Goal: Task Accomplishment & Management: Complete application form

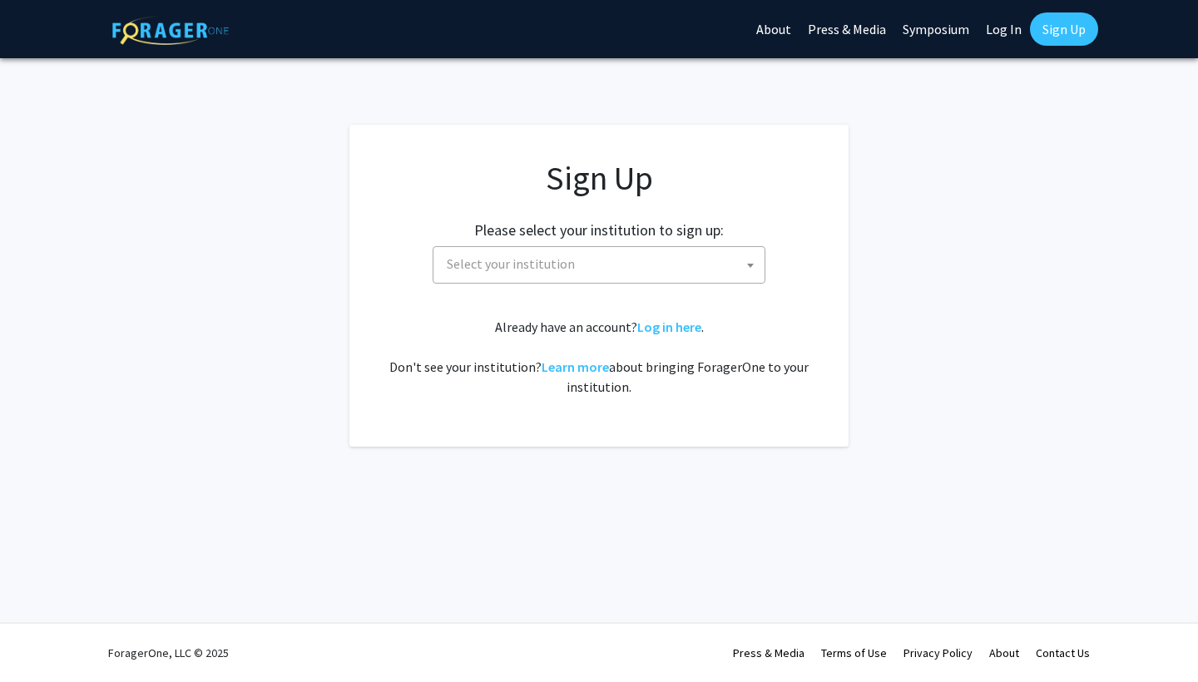
click at [658, 264] on span "Select your institution" at bounding box center [602, 264] width 324 height 34
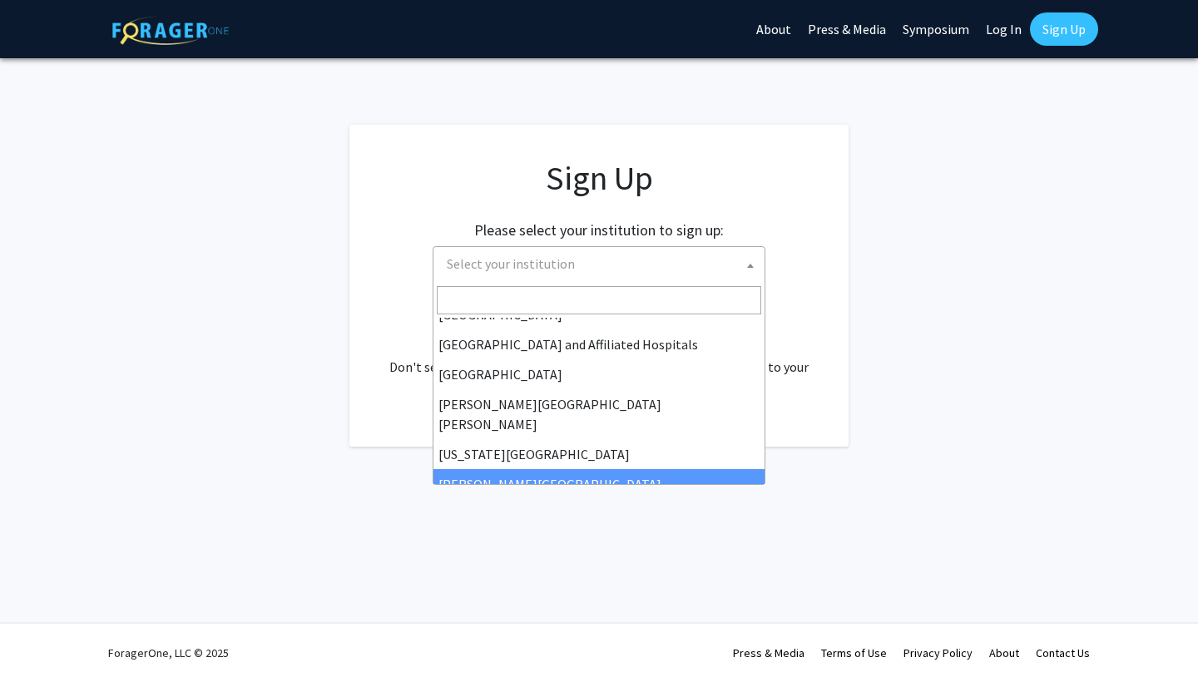
scroll to position [243, 0]
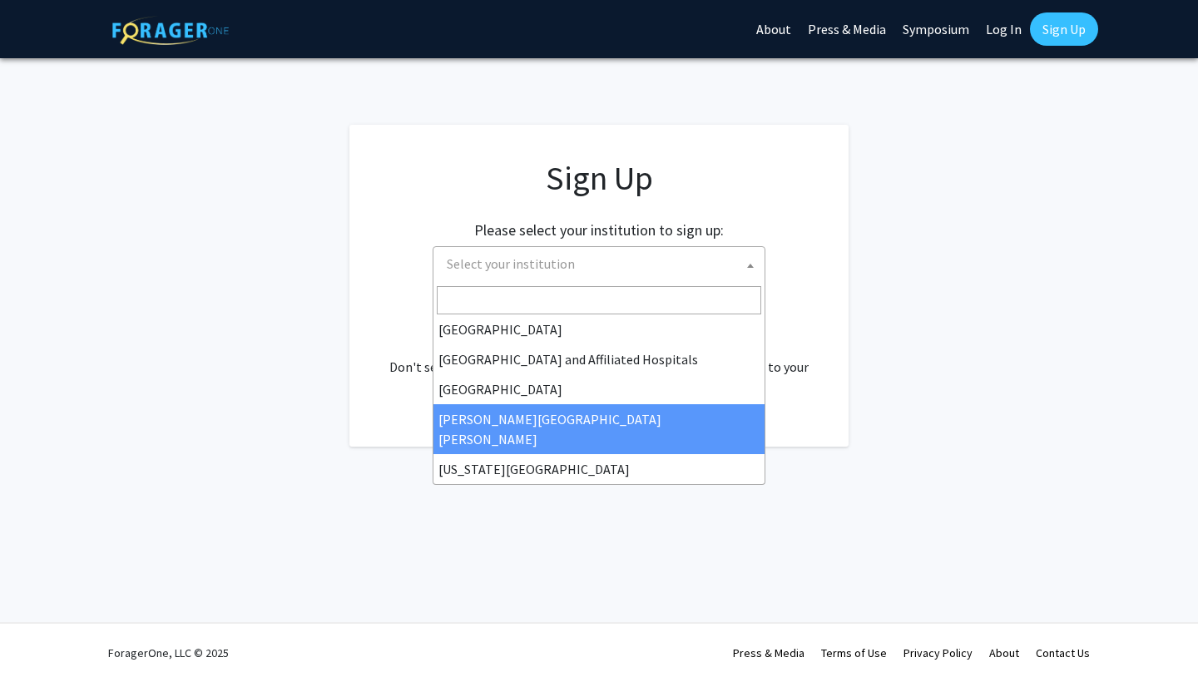
select select "1"
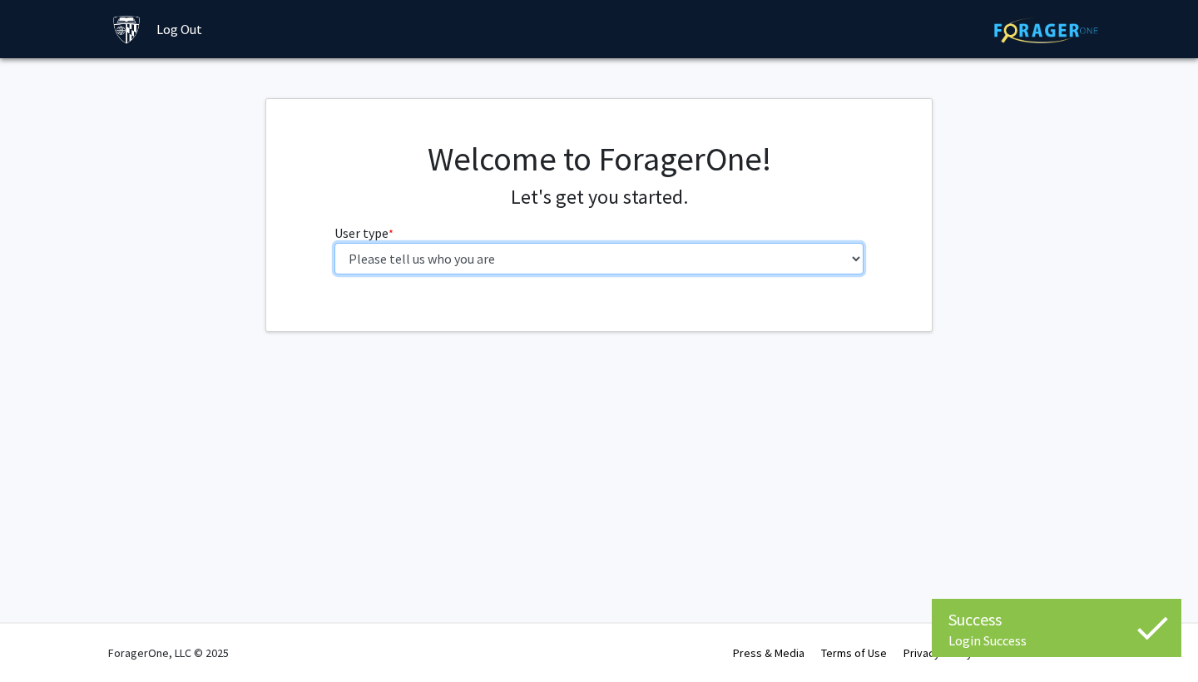
select select "2: masters"
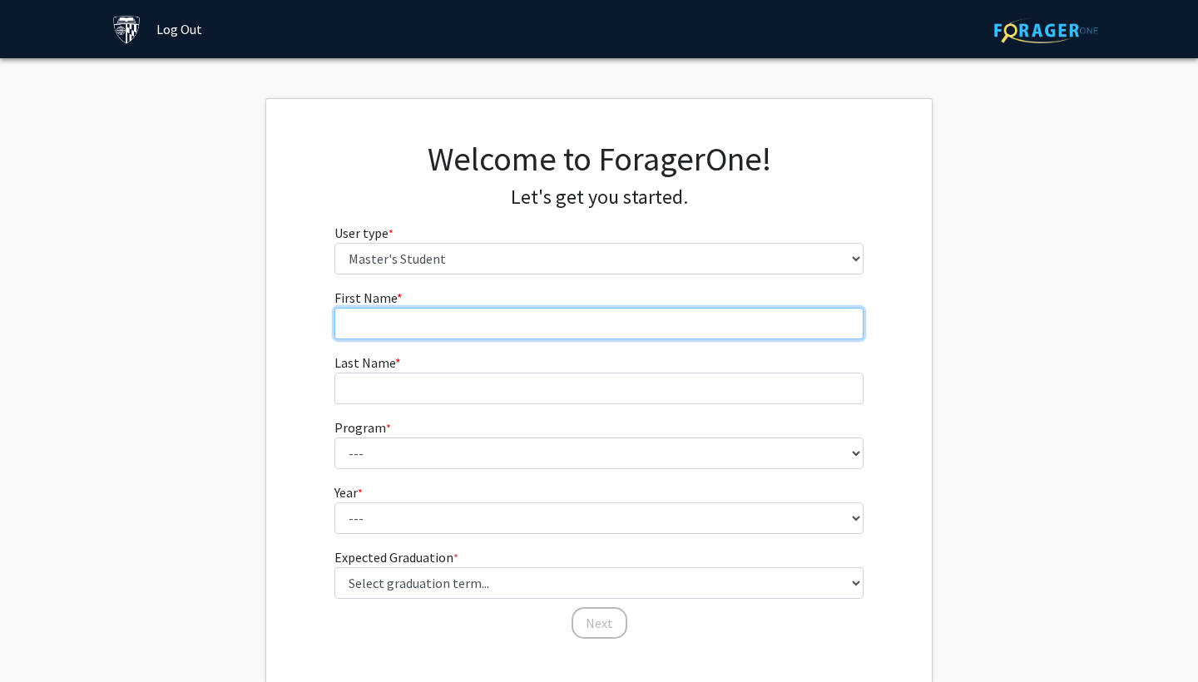
click at [695, 329] on input "First Name * required" at bounding box center [599, 324] width 530 height 32
type input "JOWEL"
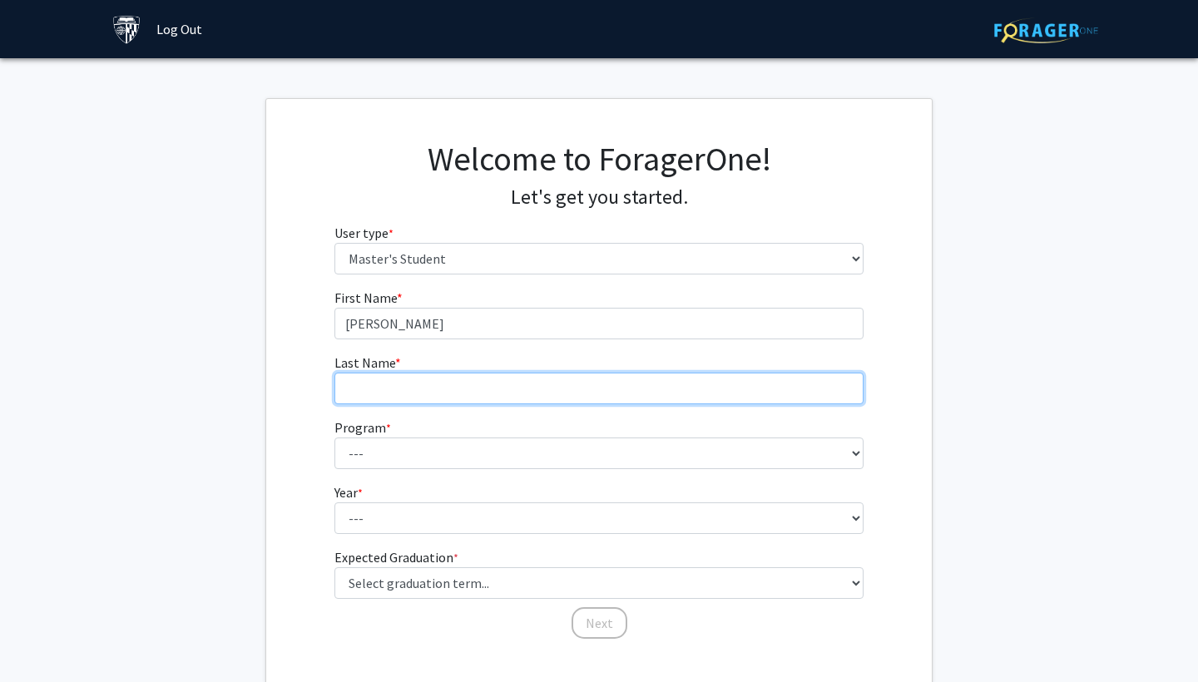
click at [726, 392] on input "Last Name * required" at bounding box center [599, 389] width 530 height 32
type input "ABBOUD"
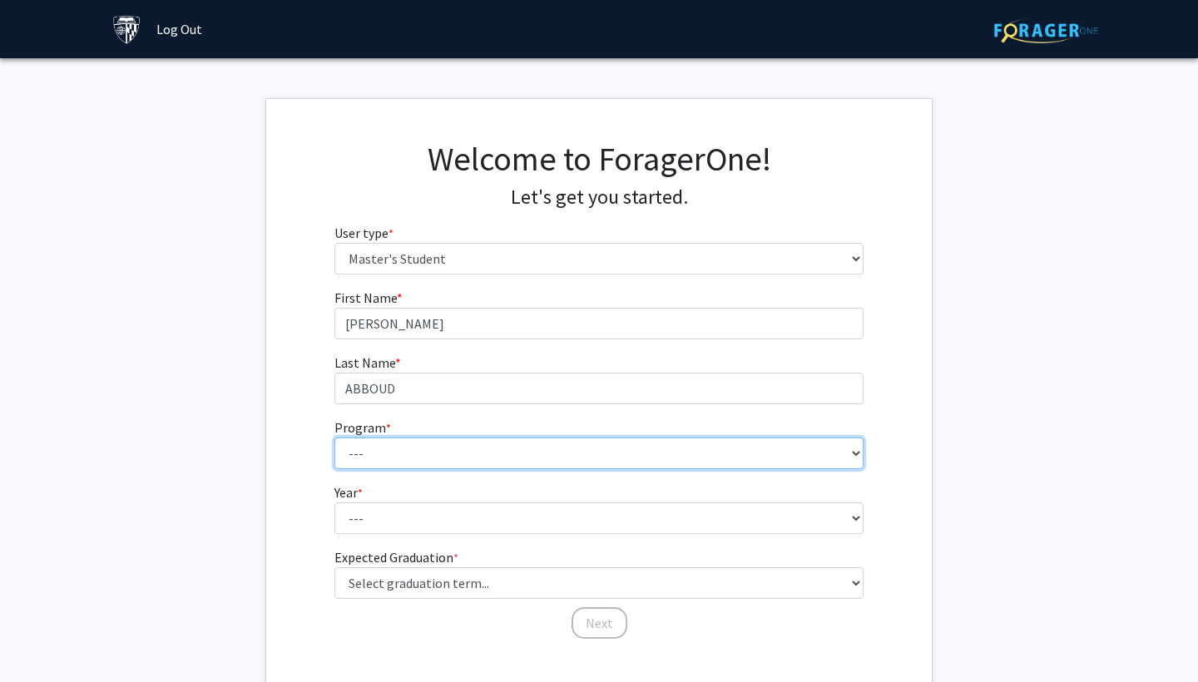
select select "135: 134"
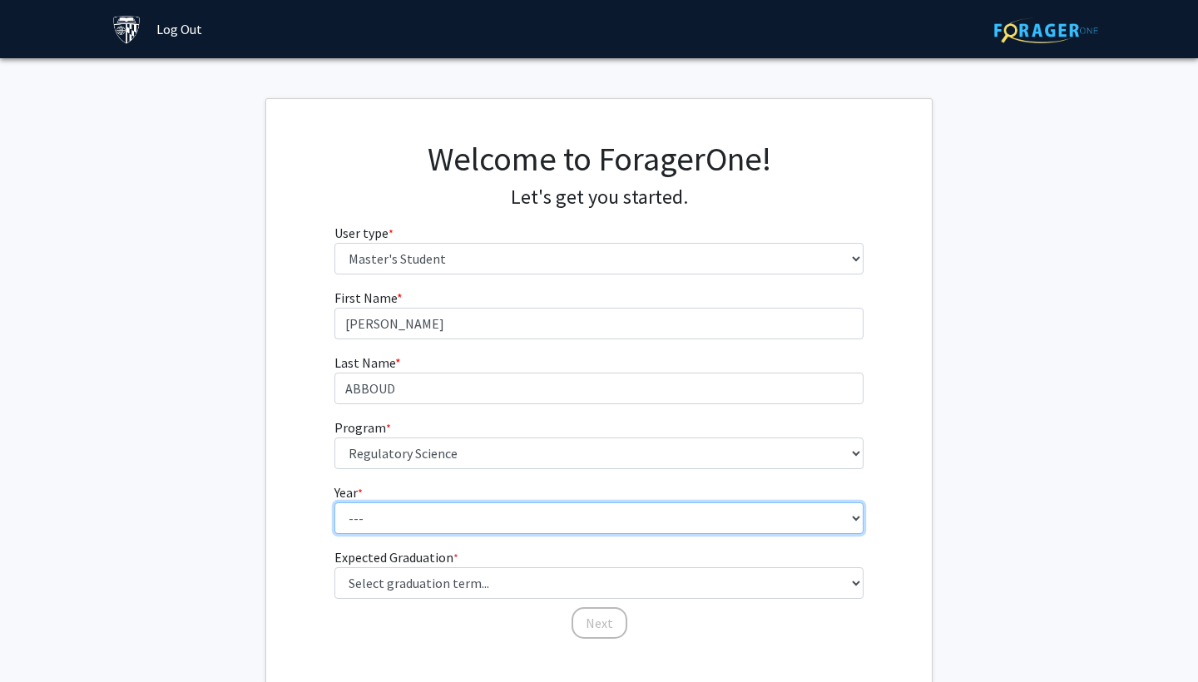
select select "1: first_year"
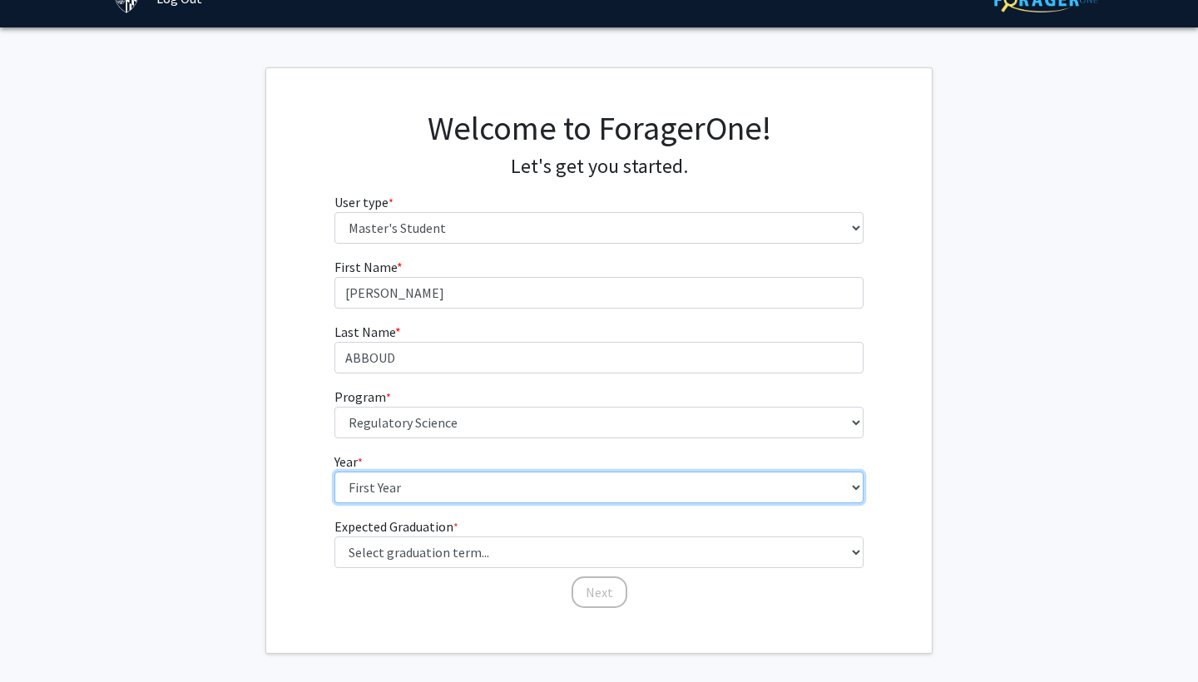
scroll to position [51, 0]
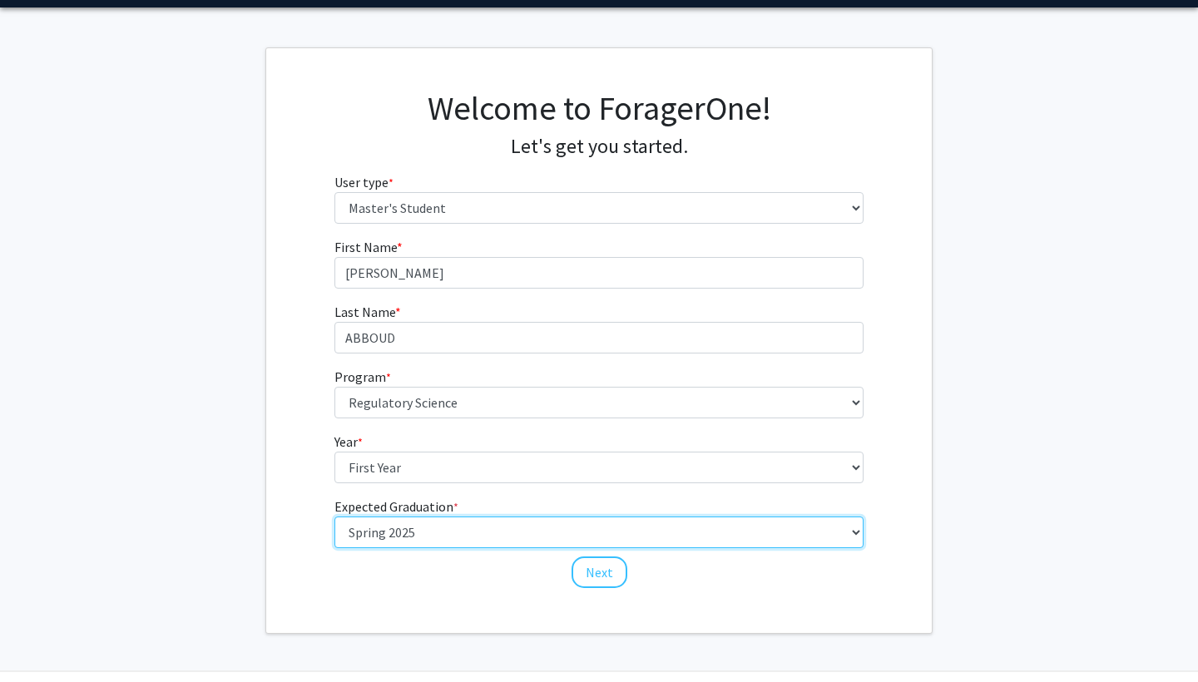
select select "5: spring_2026"
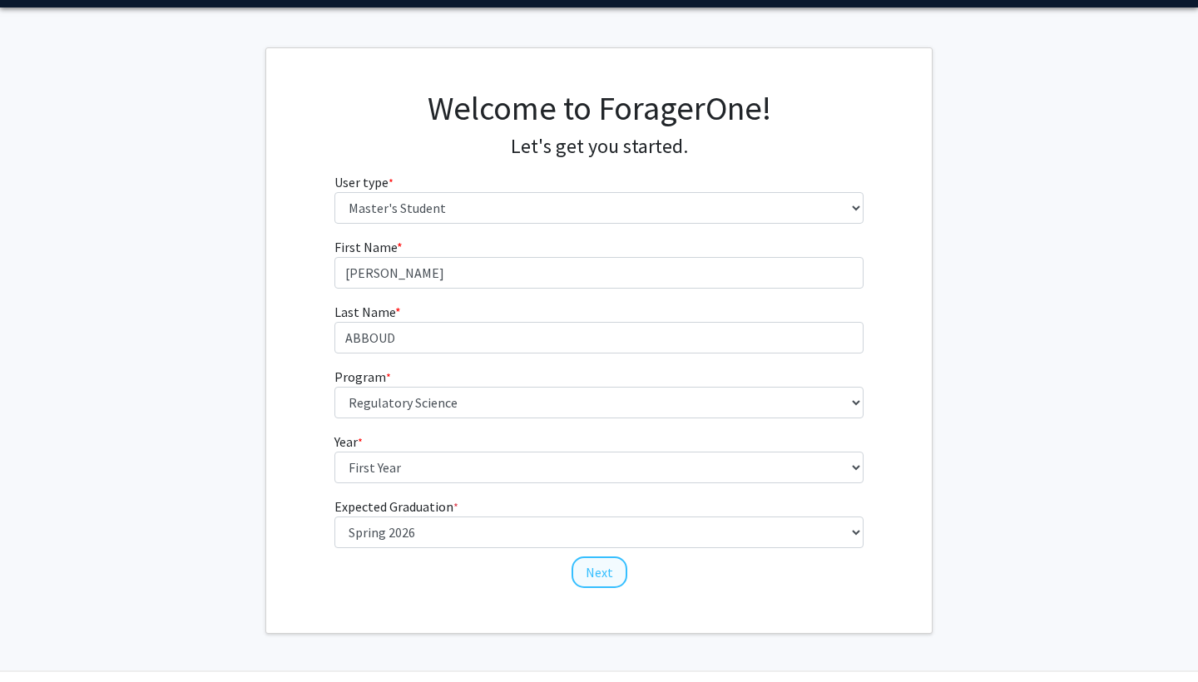
click at [597, 566] on button "Next" at bounding box center [600, 573] width 56 height 32
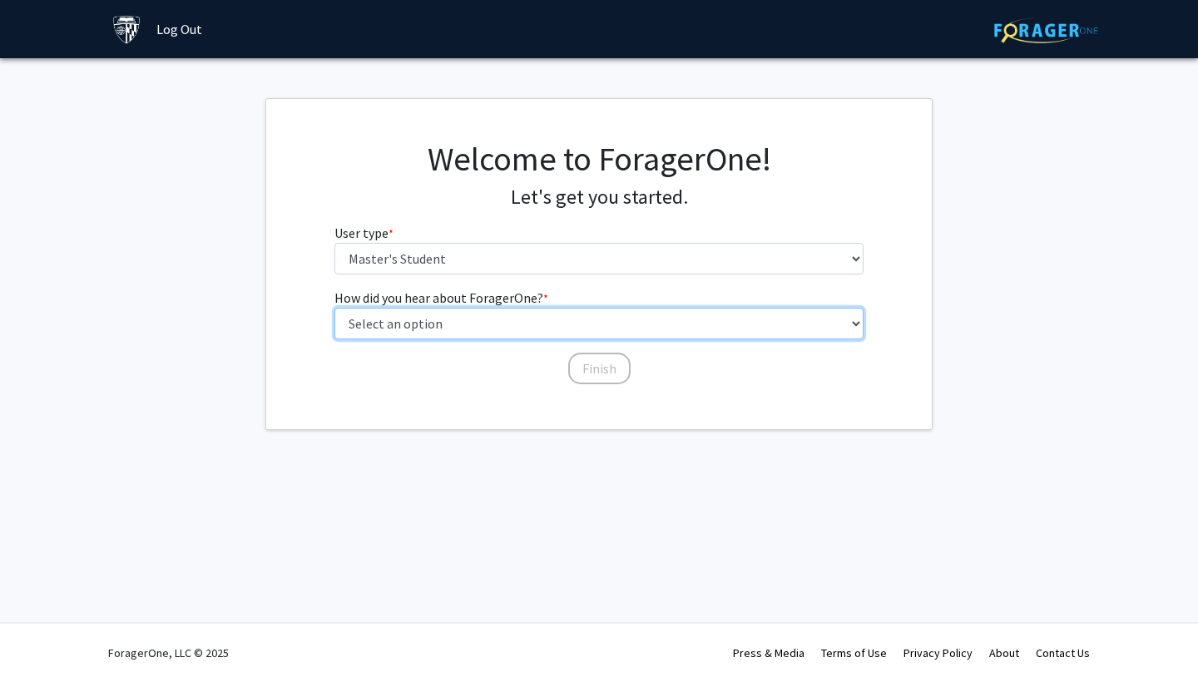
select select "3: university_website"
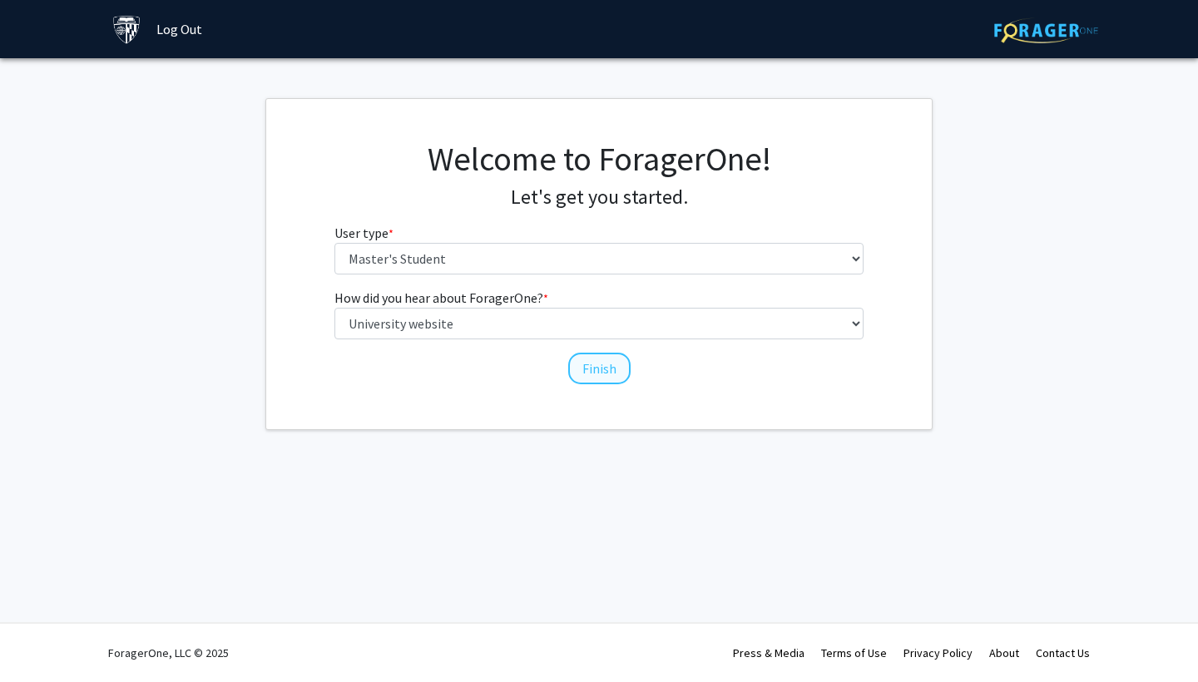
click at [617, 368] on button "Finish" at bounding box center [599, 369] width 62 height 32
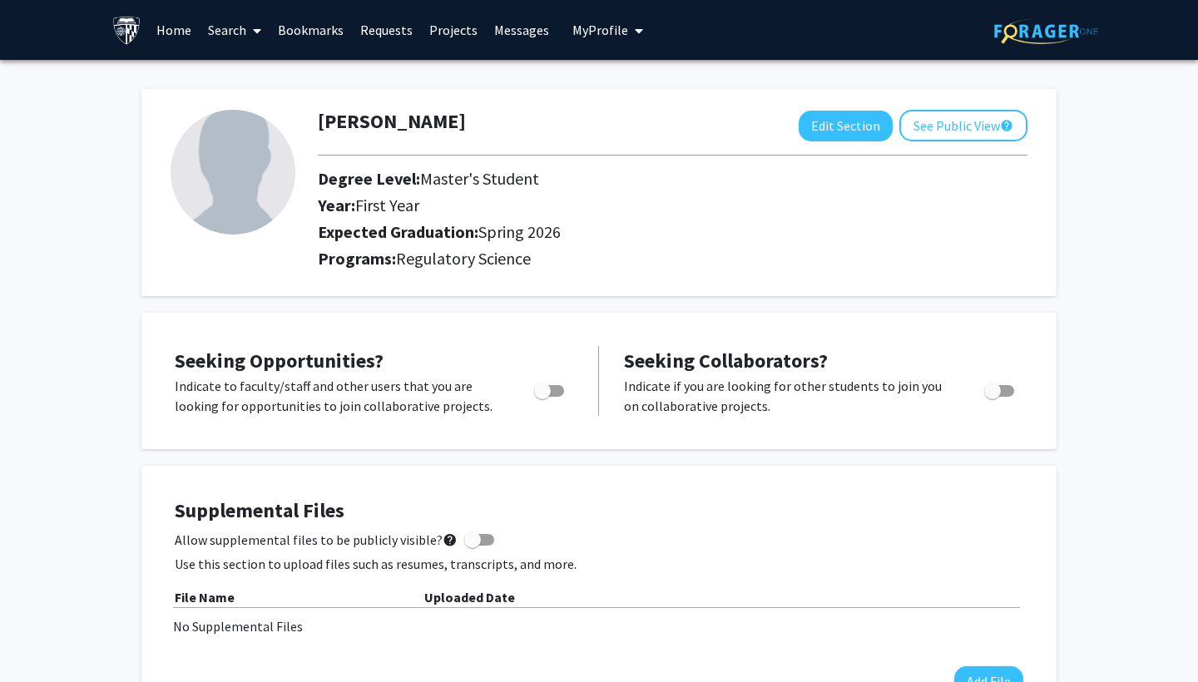
scroll to position [-15, 0]
